Goal: Task Accomplishment & Management: Manage account settings

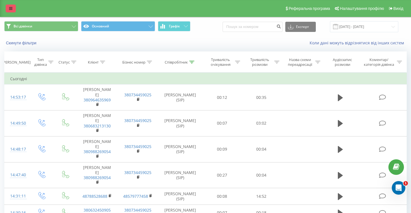
click at [13, 10] on link at bounding box center [11, 9] width 10 height 8
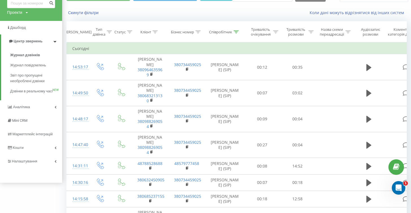
scroll to position [52, 0]
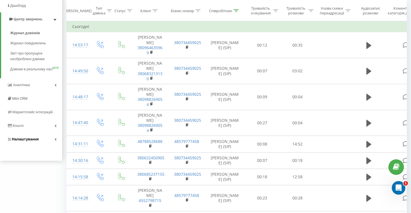
click at [28, 146] on link "Налаштування" at bounding box center [31, 139] width 62 height 14
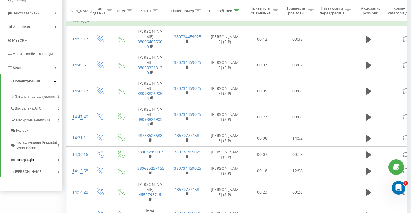
scroll to position [60, 0]
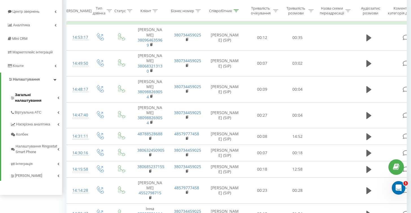
click at [30, 96] on span "Загальні налаштування" at bounding box center [36, 97] width 42 height 11
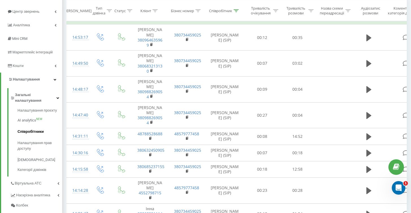
click at [30, 129] on span "Співробітники" at bounding box center [31, 132] width 26 height 6
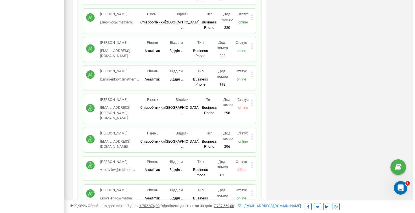
scroll to position [1337, 0]
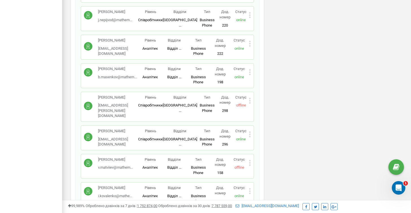
click at [250, 160] on icon at bounding box center [250, 163] width 2 height 6
click at [249, 162] on icon at bounding box center [249, 162] width 1 height 1
click at [249, 160] on icon at bounding box center [250, 163] width 2 height 6
click at [267, 179] on span "Видалити співробітника" at bounding box center [279, 181] width 45 height 4
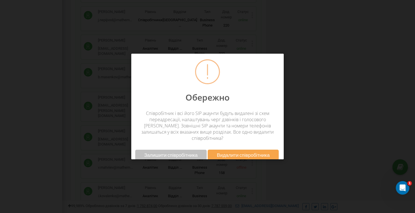
click at [241, 152] on span "Видалити співробітника" at bounding box center [243, 155] width 53 height 6
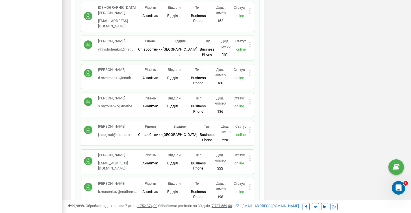
scroll to position [1221, 0]
